Goal: Navigation & Orientation: Find specific page/section

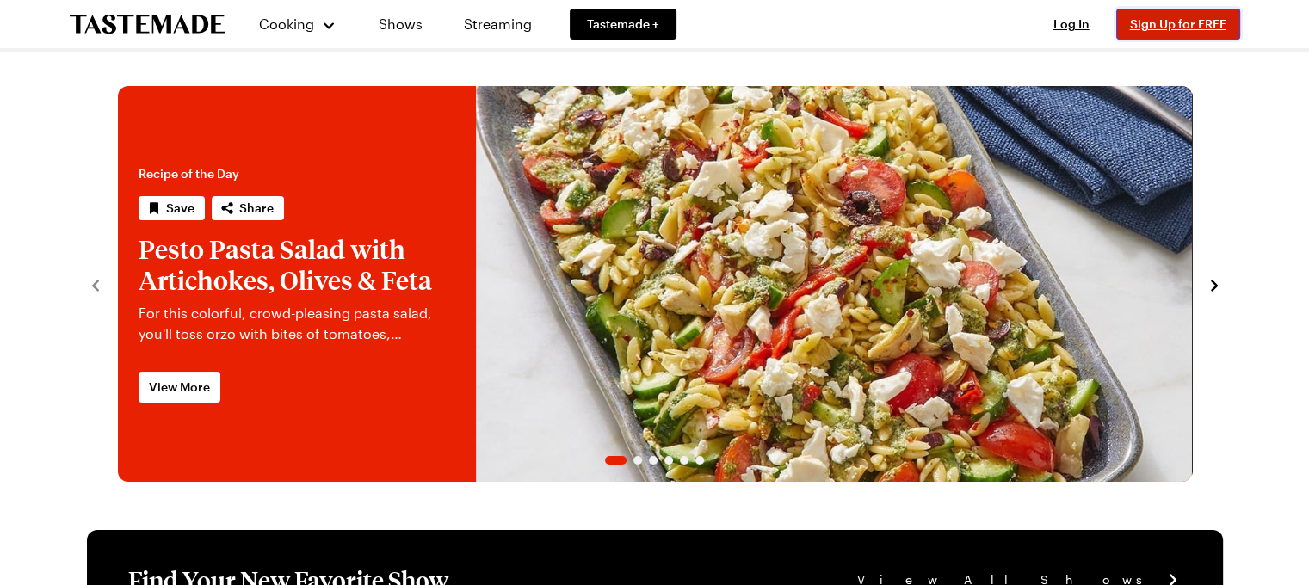
click at [1140, 26] on span "Sign Up for FREE" at bounding box center [1178, 23] width 96 height 15
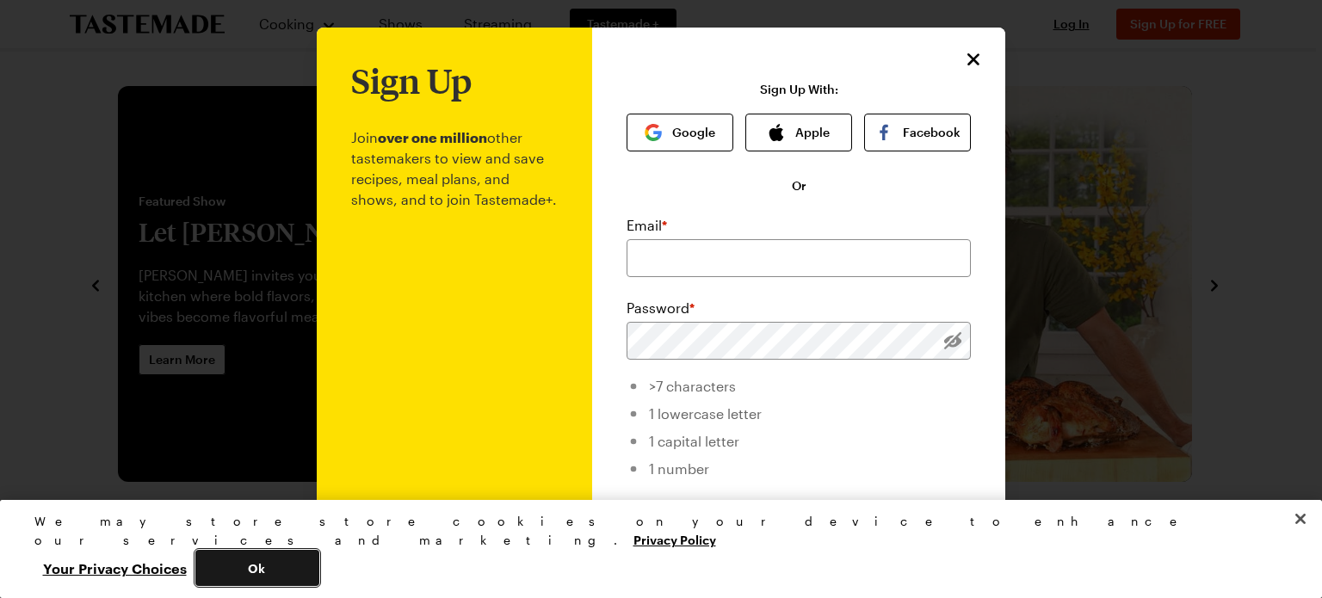
click at [319, 579] on button "Ok" at bounding box center [257, 568] width 124 height 36
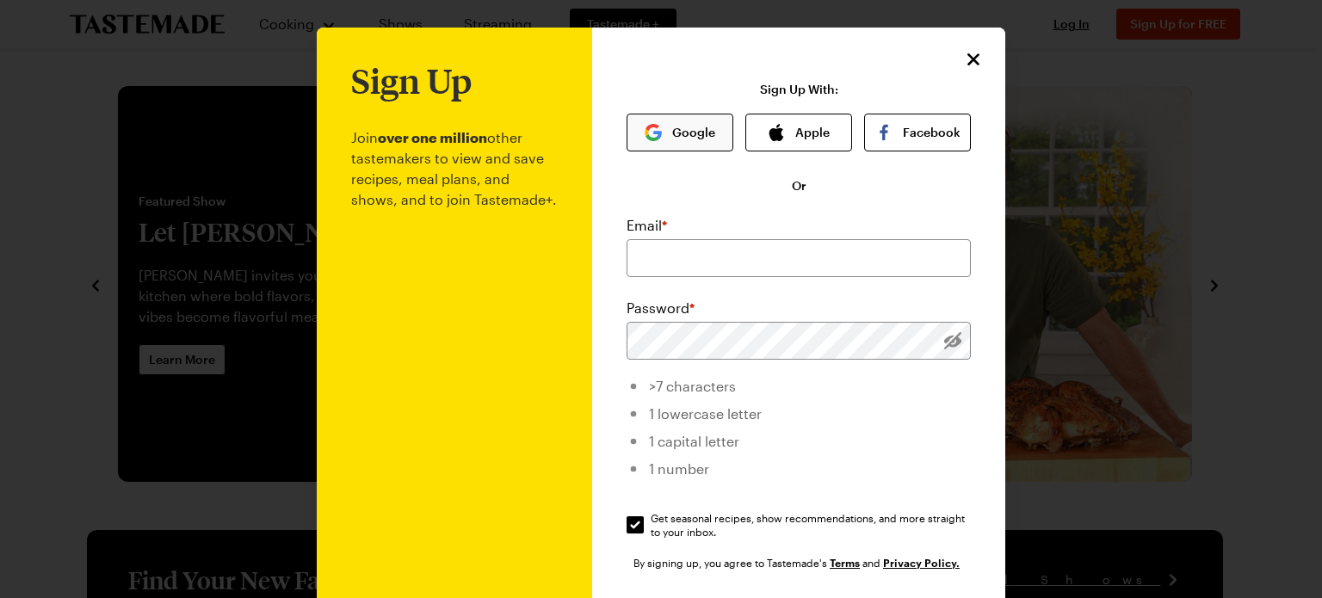
click at [672, 128] on button "Google" at bounding box center [680, 133] width 107 height 38
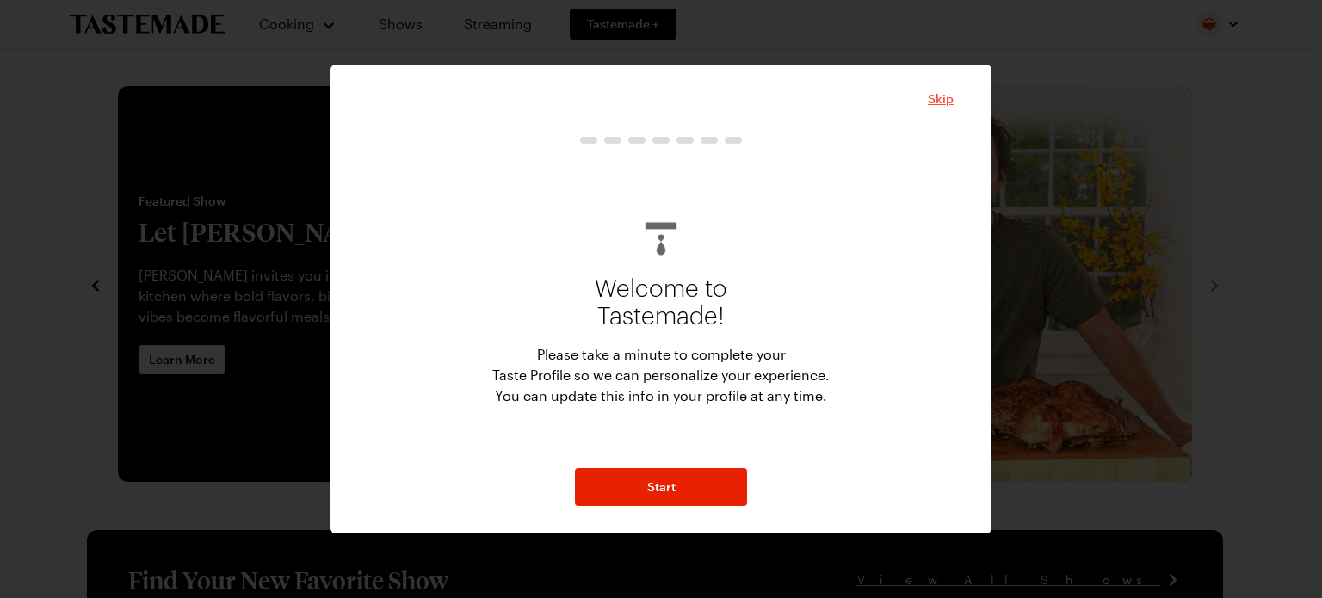
click at [935, 99] on span "Skip" at bounding box center [941, 98] width 26 height 17
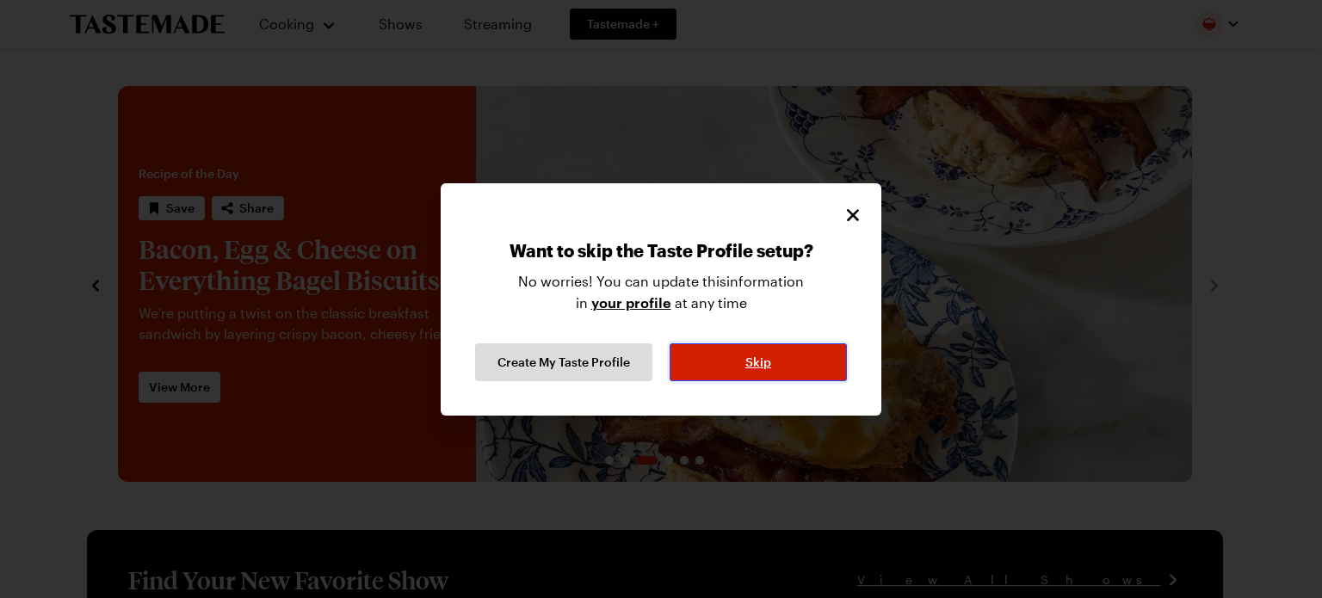
click at [776, 378] on button "Skip" at bounding box center [758, 362] width 177 height 38
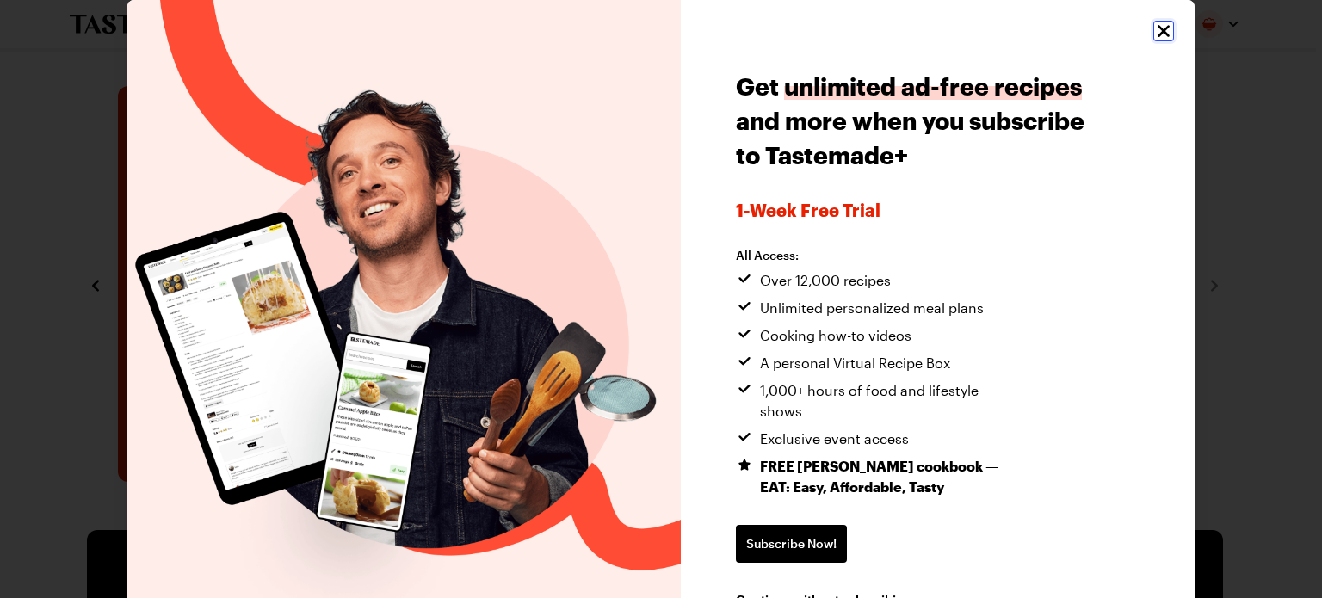
click at [1154, 29] on icon "Close" at bounding box center [1164, 31] width 21 height 21
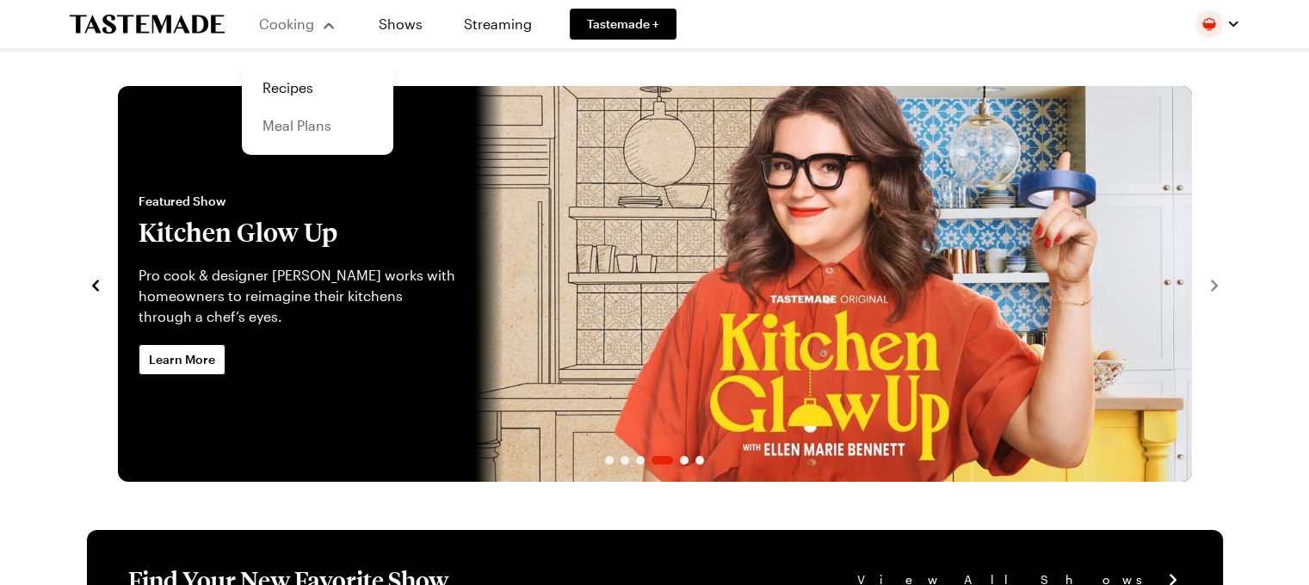
click at [306, 126] on link "Meal Plans" at bounding box center [317, 126] width 131 height 38
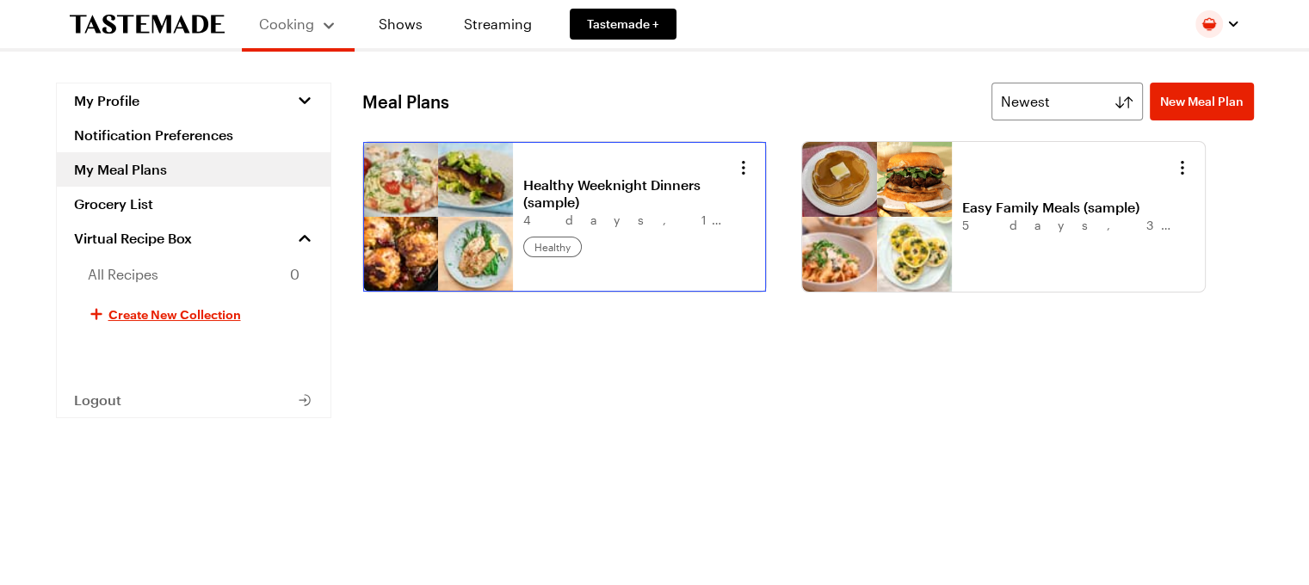
click at [548, 192] on link "Healthy Weeknight Dinners (sample)" at bounding box center [630, 193] width 214 height 34
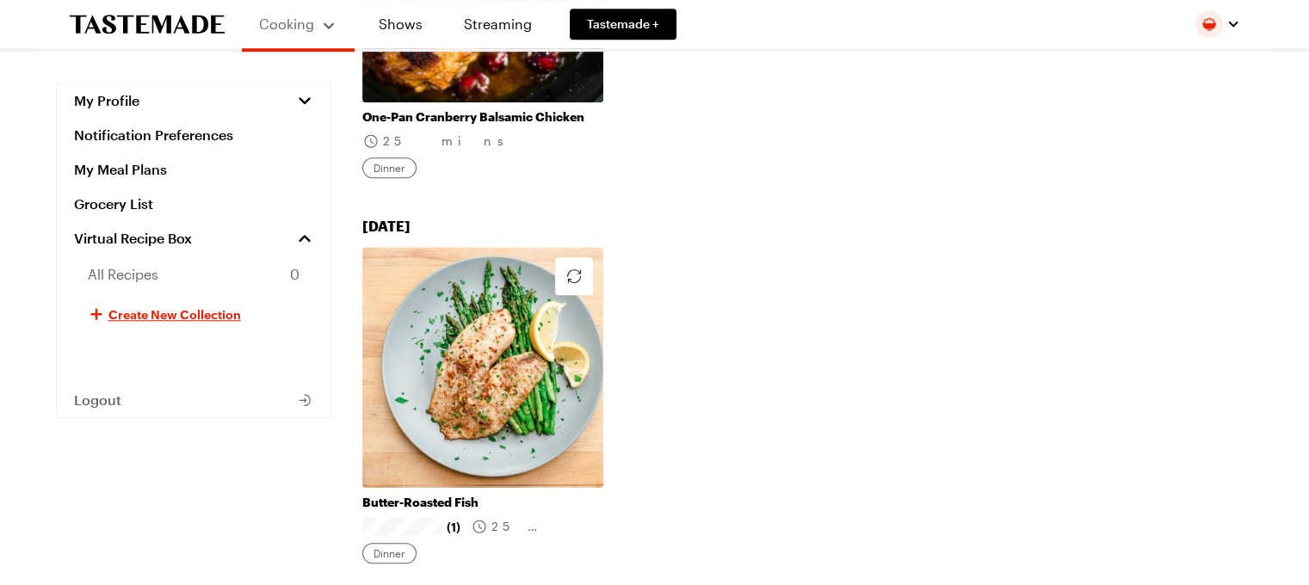
scroll to position [1352, 0]
